Goal: Information Seeking & Learning: Find specific page/section

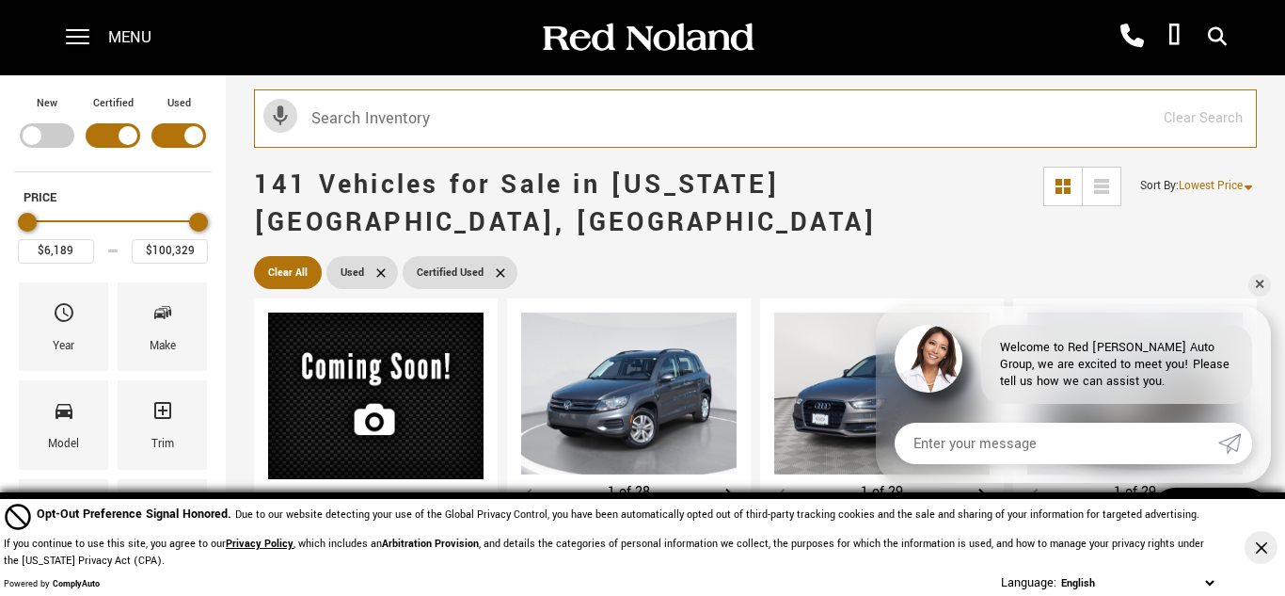
click at [432, 119] on input "text" at bounding box center [755, 118] width 1003 height 58
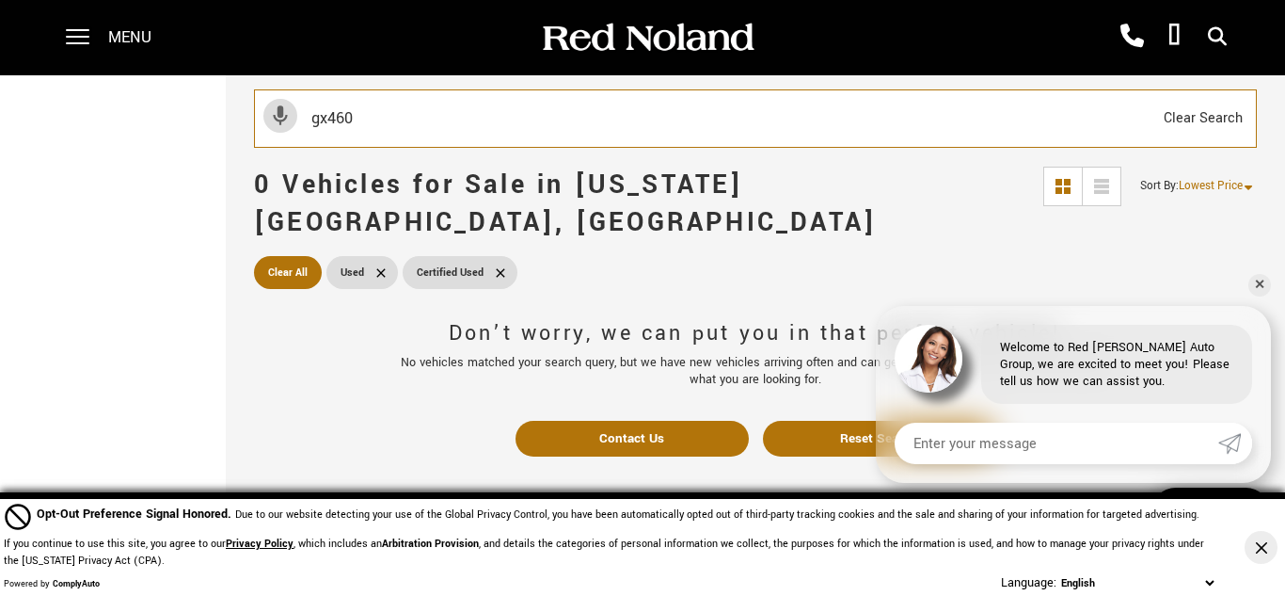
type input "gx460"
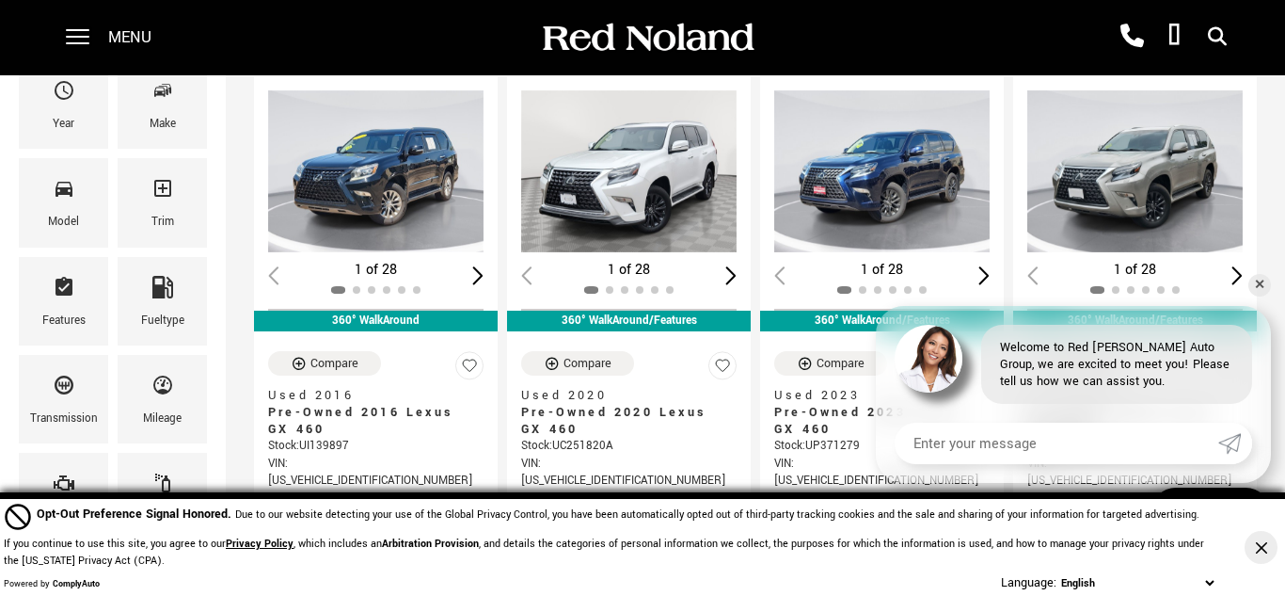
scroll to position [221, 0]
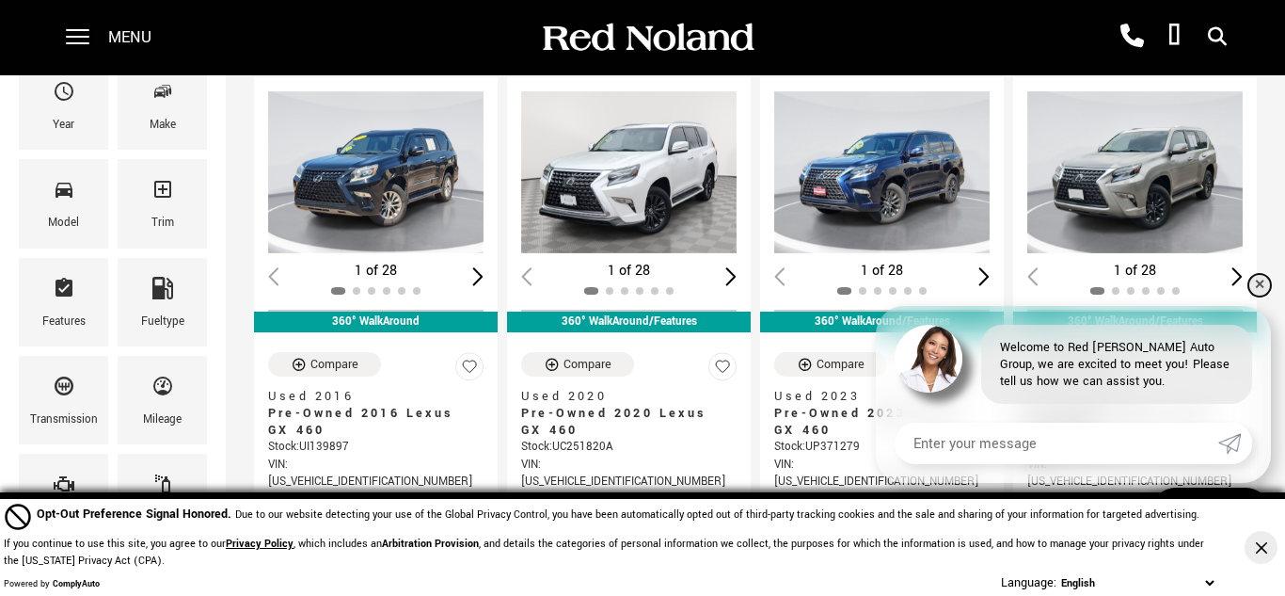
click at [1263, 281] on link "✕" at bounding box center [1259, 285] width 23 height 23
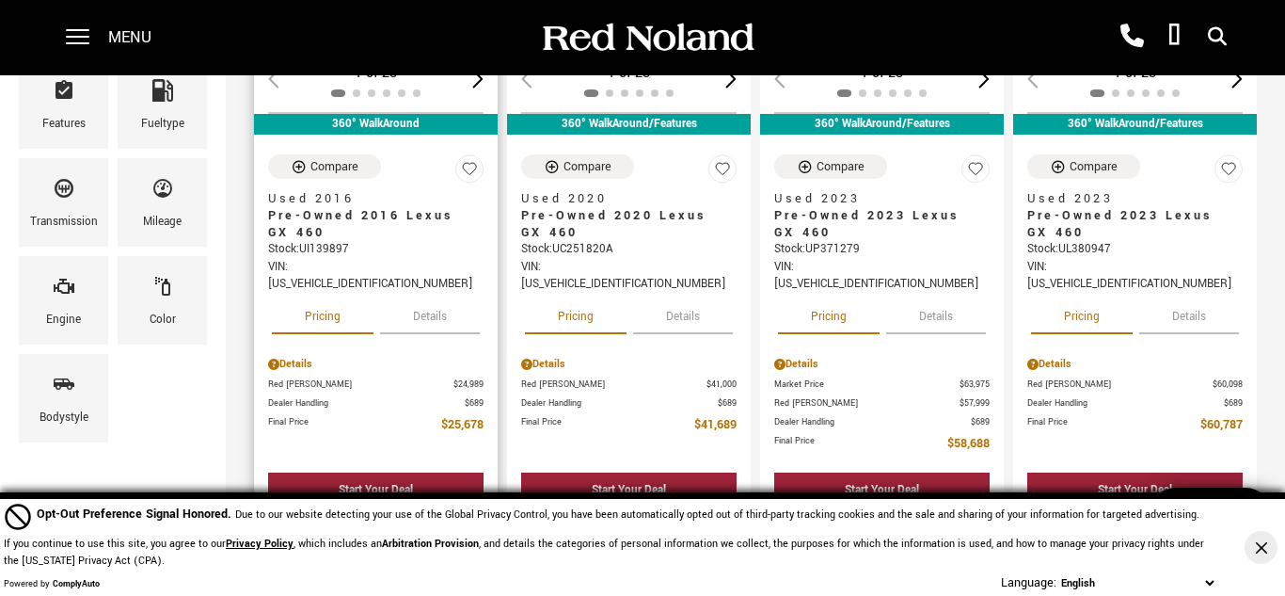
scroll to position [421, 0]
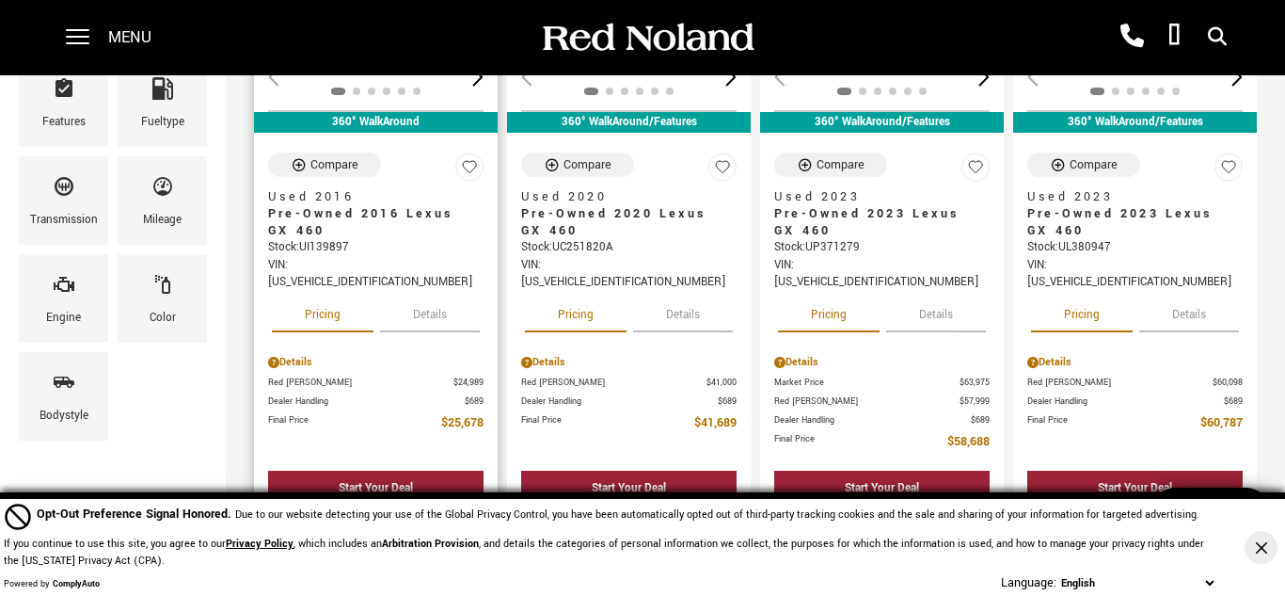
click at [444, 291] on button "Details" at bounding box center [430, 311] width 100 height 41
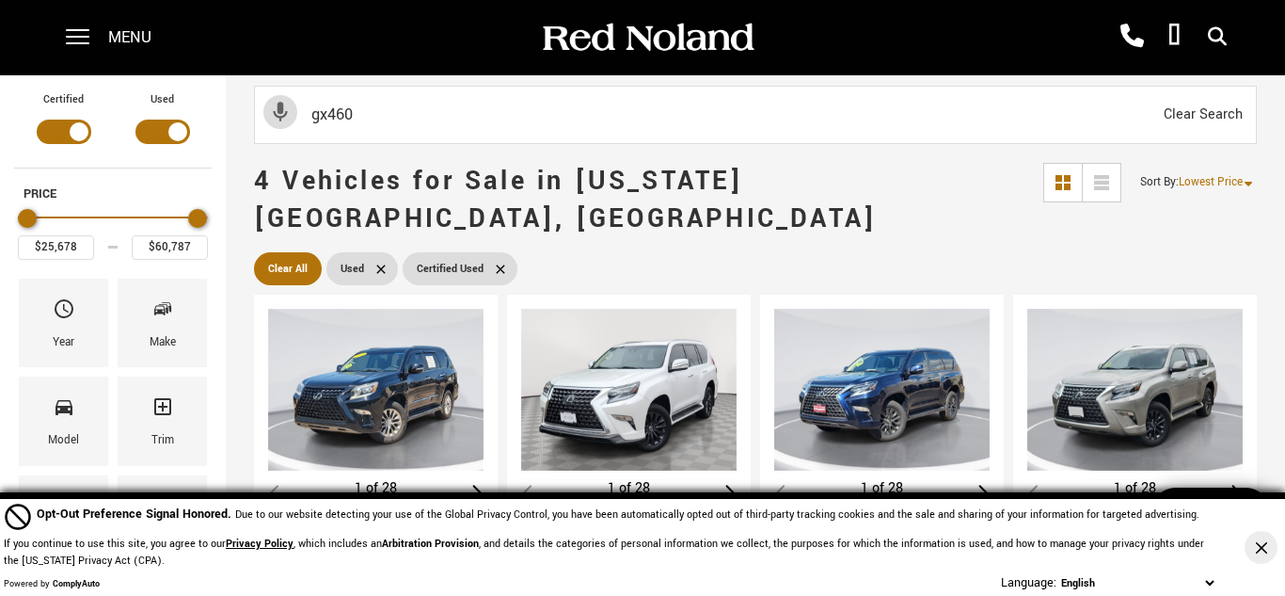
scroll to position [0, 0]
